Goal: Find specific page/section: Find specific page/section

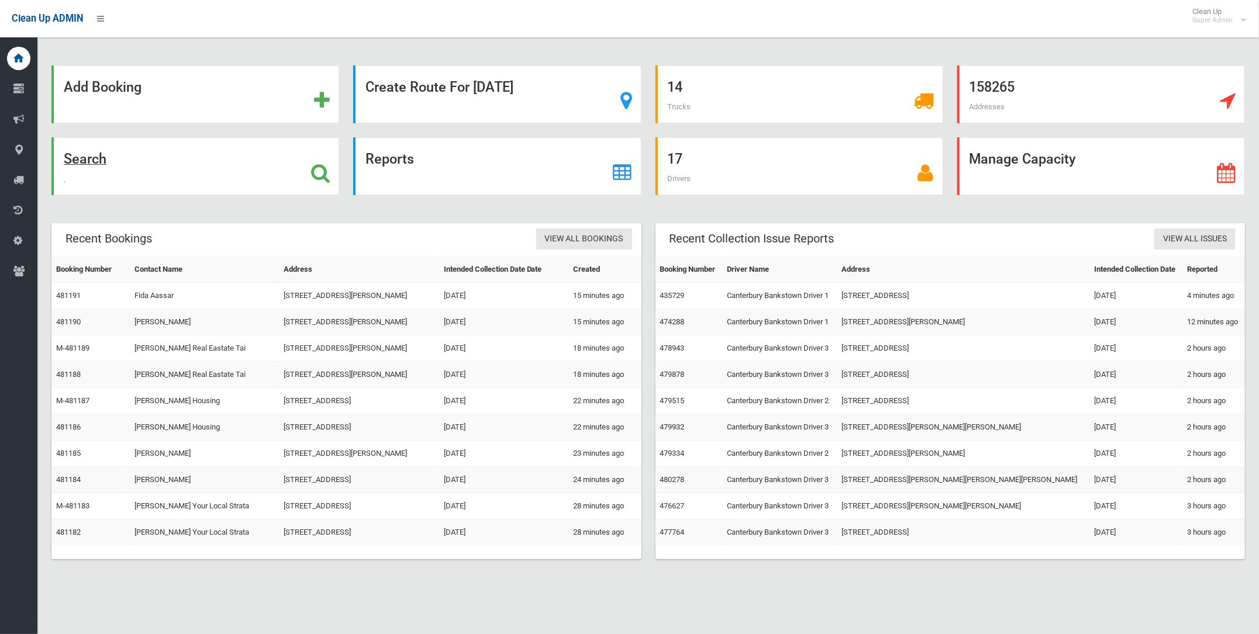
click at [82, 158] on strong "Search" at bounding box center [85, 159] width 43 height 16
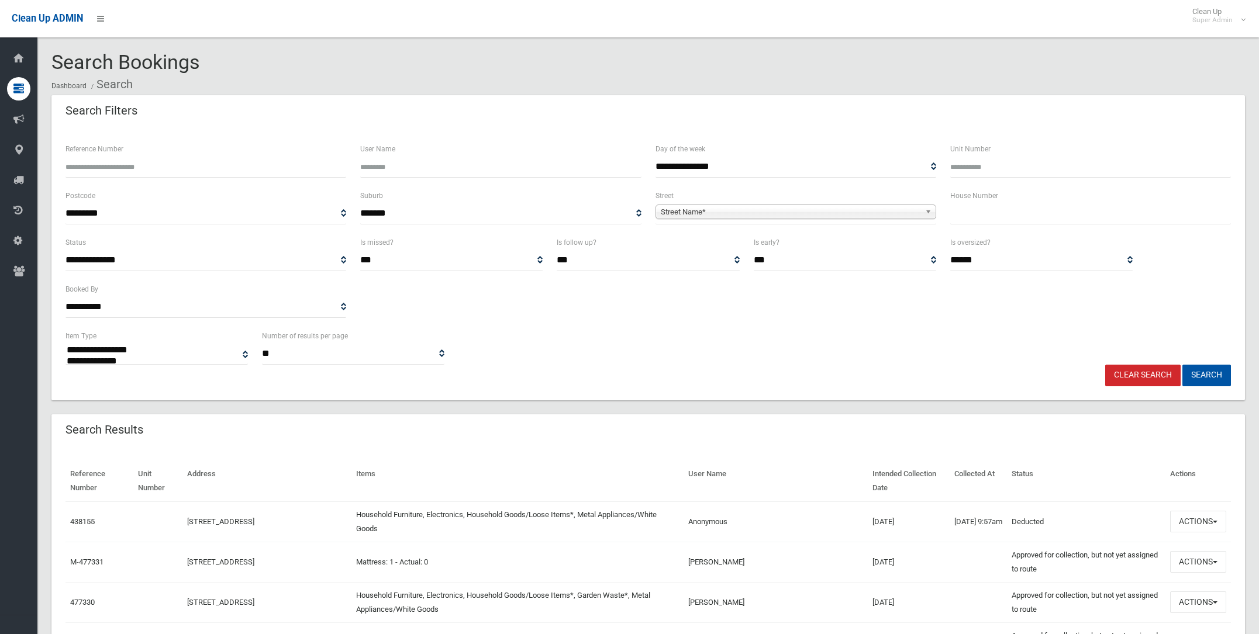
select select
click at [695, 211] on span "Street Name*" at bounding box center [791, 212] width 260 height 14
type input "********"
click at [702, 244] on li "[GEOGRAPHIC_DATA] ([GEOGRAPHIC_DATA])" at bounding box center [795, 244] width 275 height 15
click at [973, 211] on input "text" at bounding box center [1090, 214] width 281 height 22
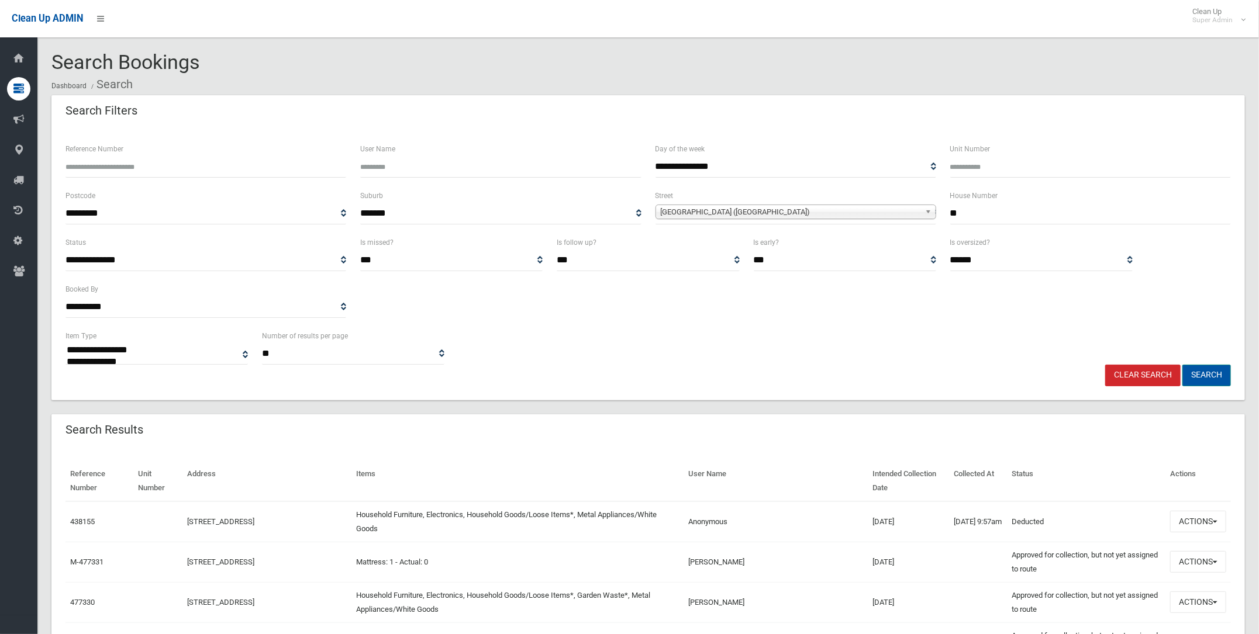
type input "**"
click at [1202, 371] on button "Search" at bounding box center [1206, 376] width 49 height 22
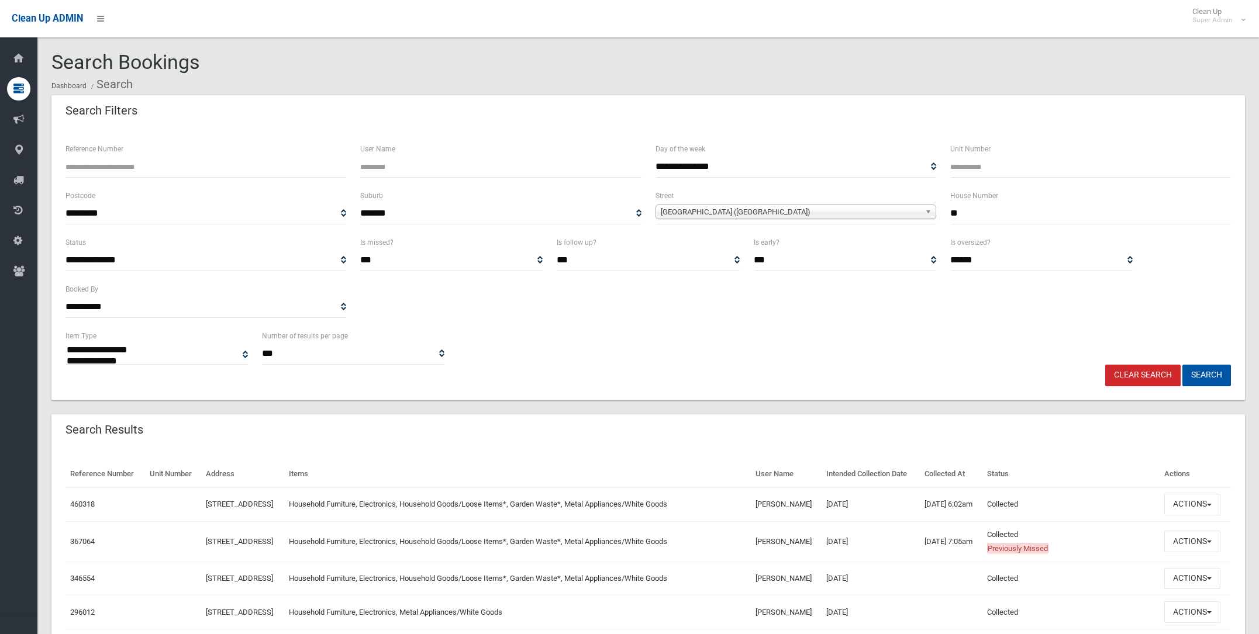
select select
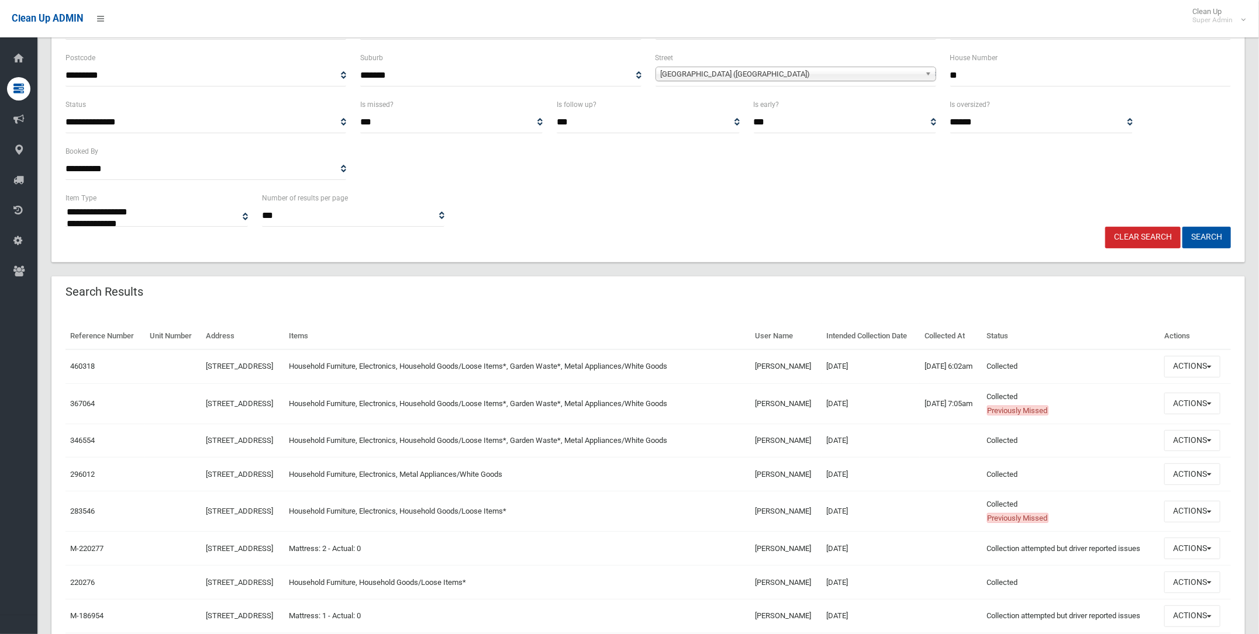
scroll to position [146, 0]
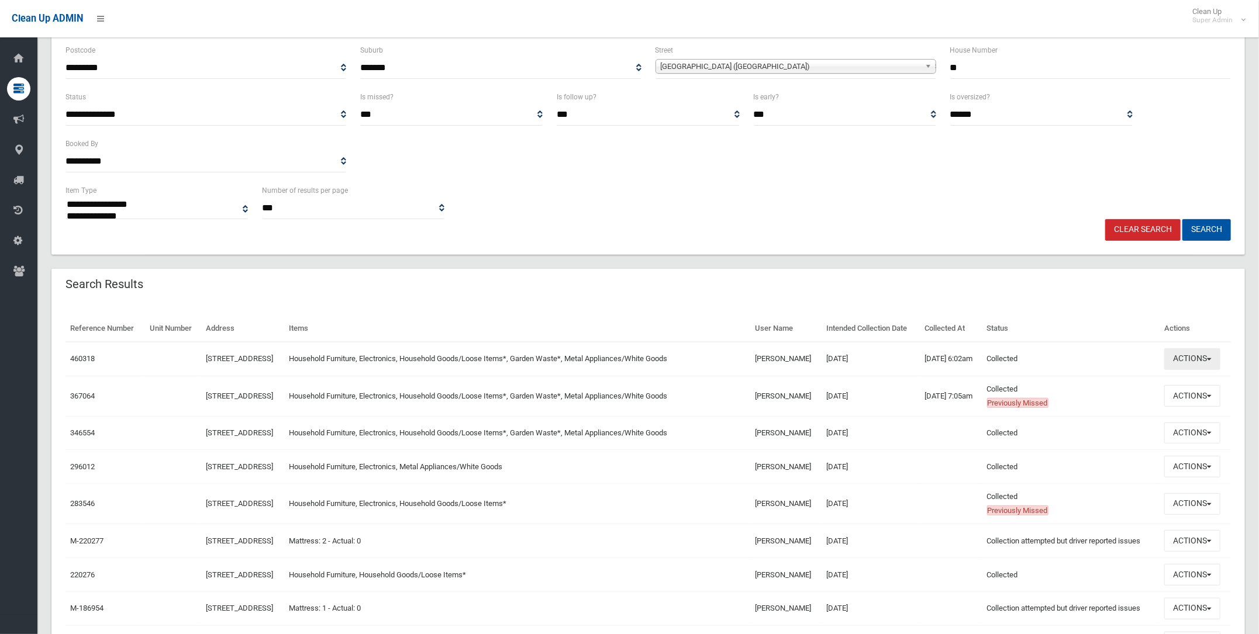
click at [1192, 369] on button "Actions" at bounding box center [1192, 359] width 56 height 22
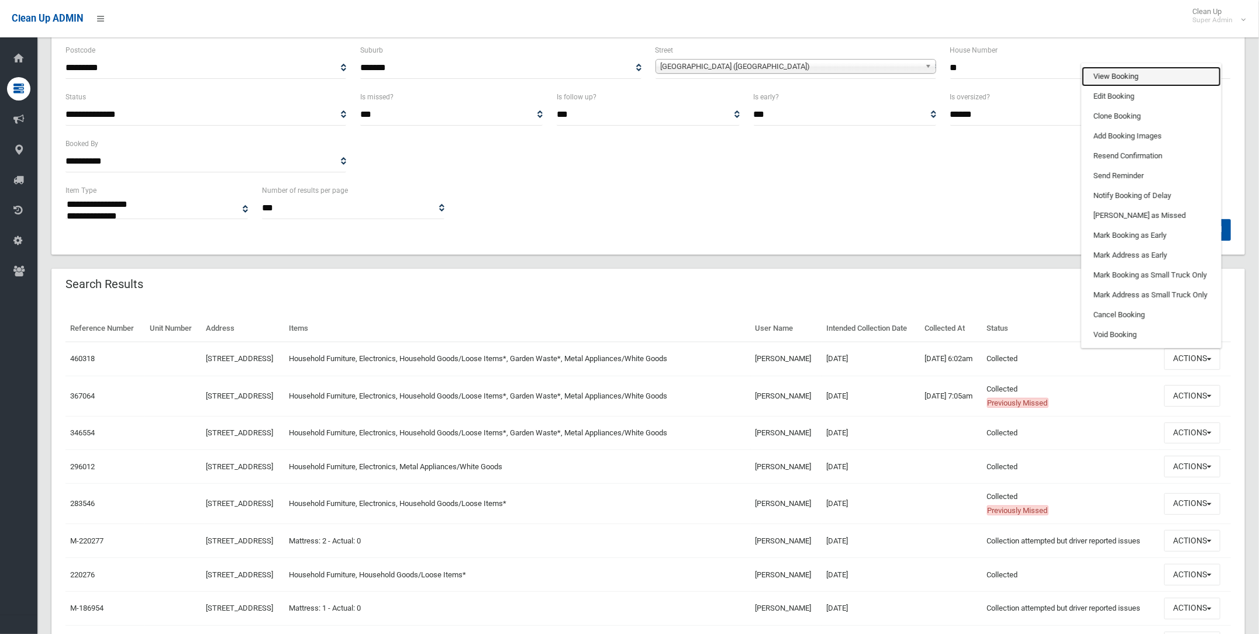
click at [1122, 87] on link "View Booking" at bounding box center [1151, 77] width 139 height 20
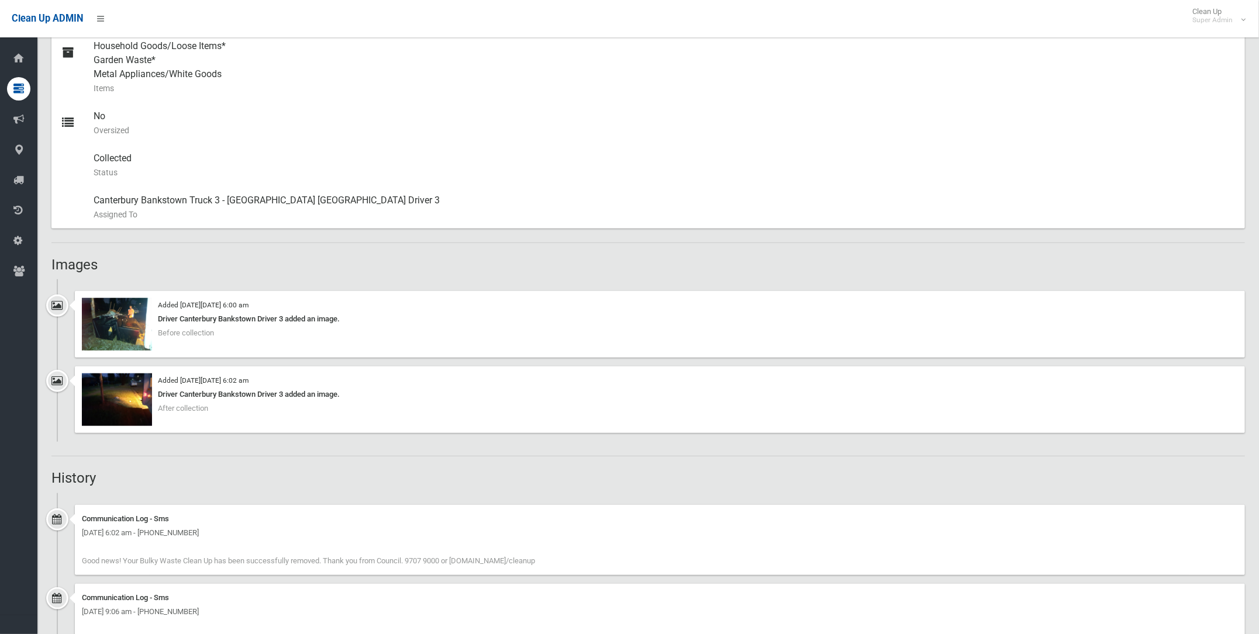
scroll to position [584, 0]
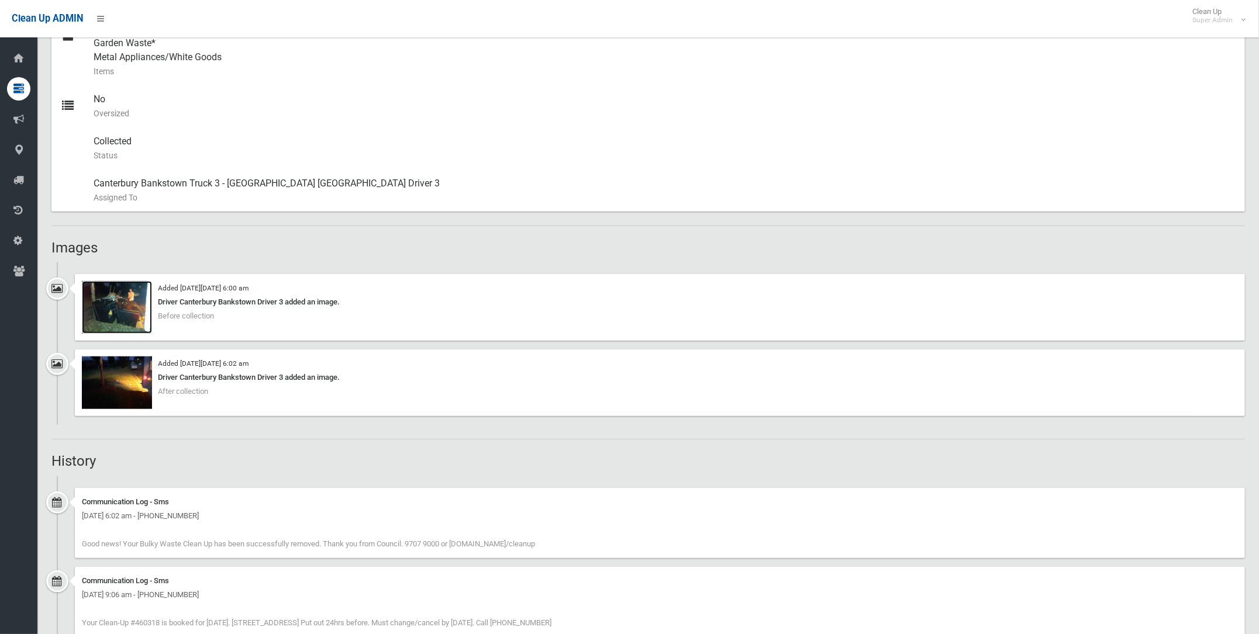
click at [119, 296] on img at bounding box center [117, 307] width 70 height 53
click at [122, 371] on img at bounding box center [117, 383] width 70 height 53
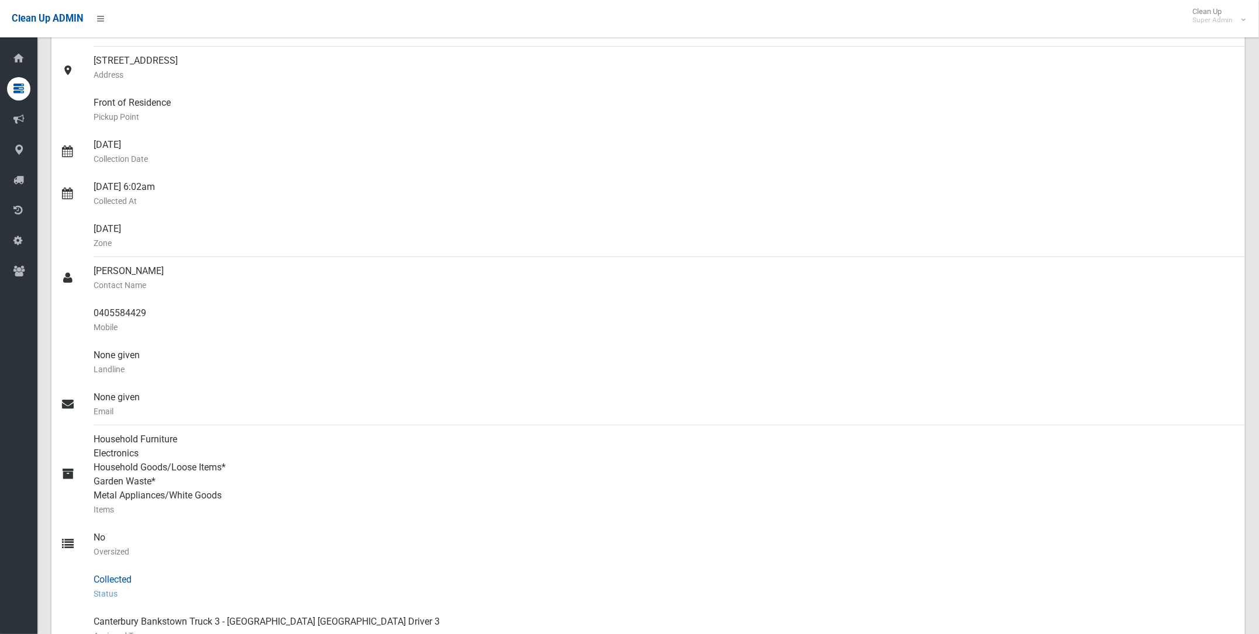
scroll to position [0, 0]
